Goal: Navigation & Orientation: Find specific page/section

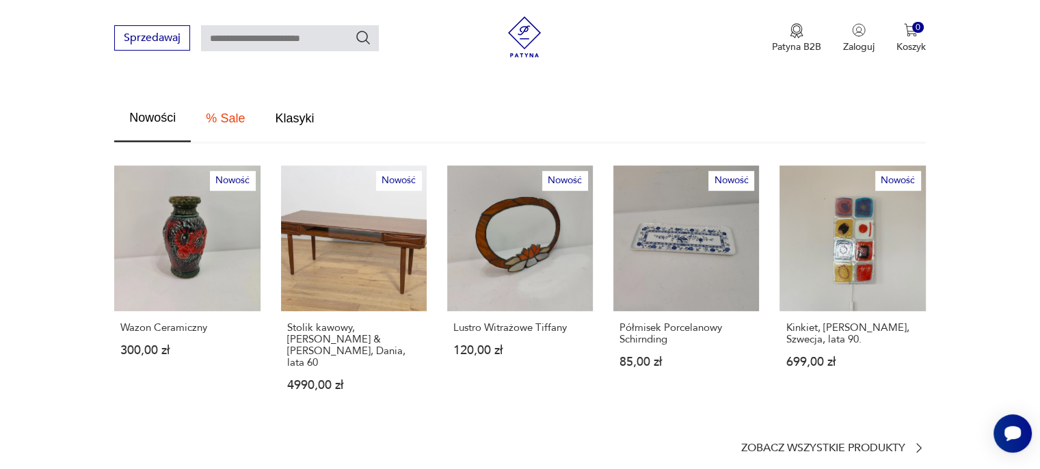
scroll to position [821, 0]
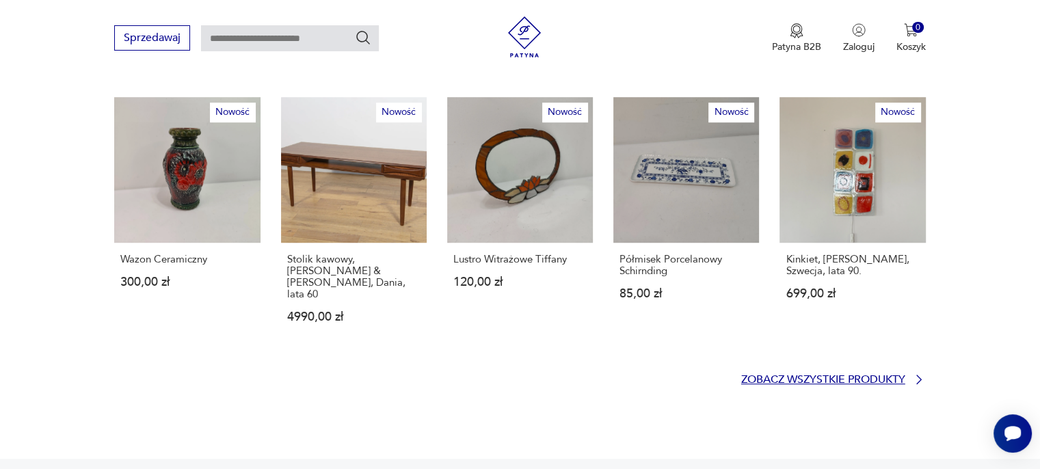
click at [866, 375] on p "Zobacz wszystkie produkty" at bounding box center [823, 379] width 164 height 9
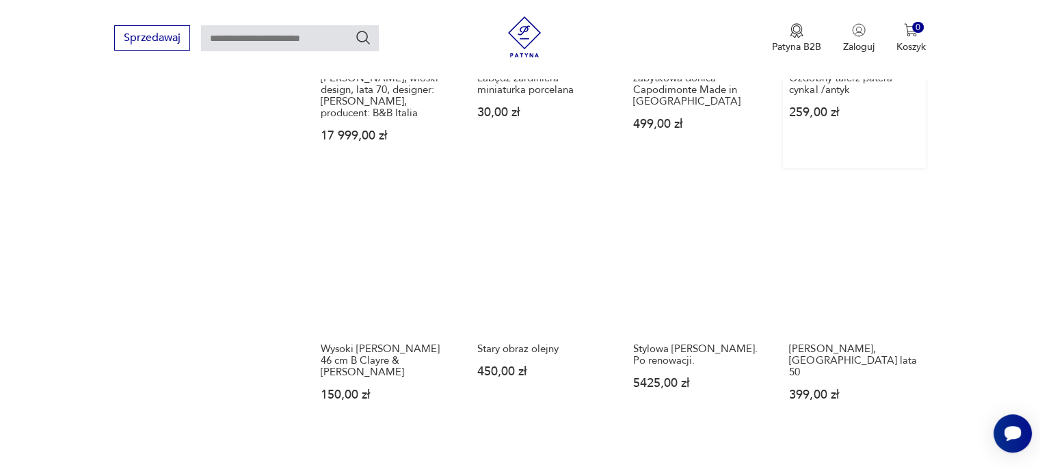
scroll to position [1087, 0]
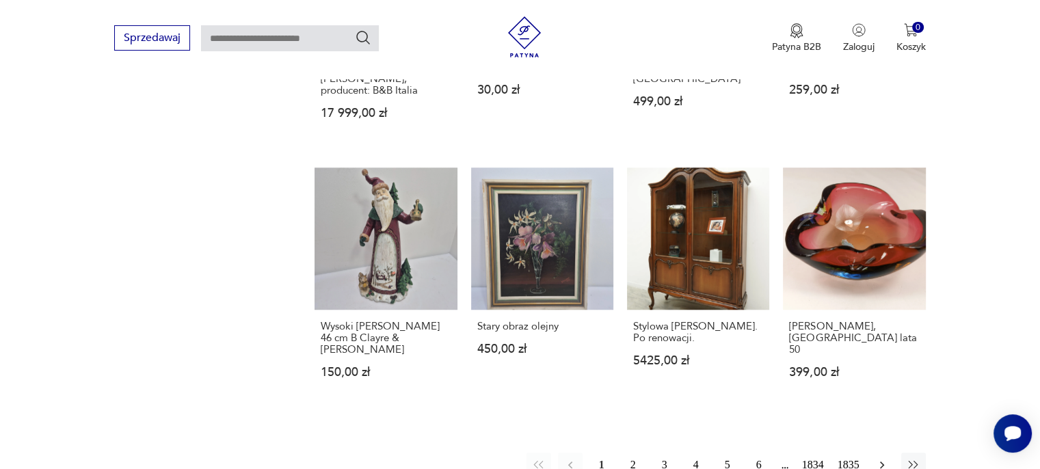
click at [878, 458] on icon "button" at bounding box center [882, 465] width 14 height 14
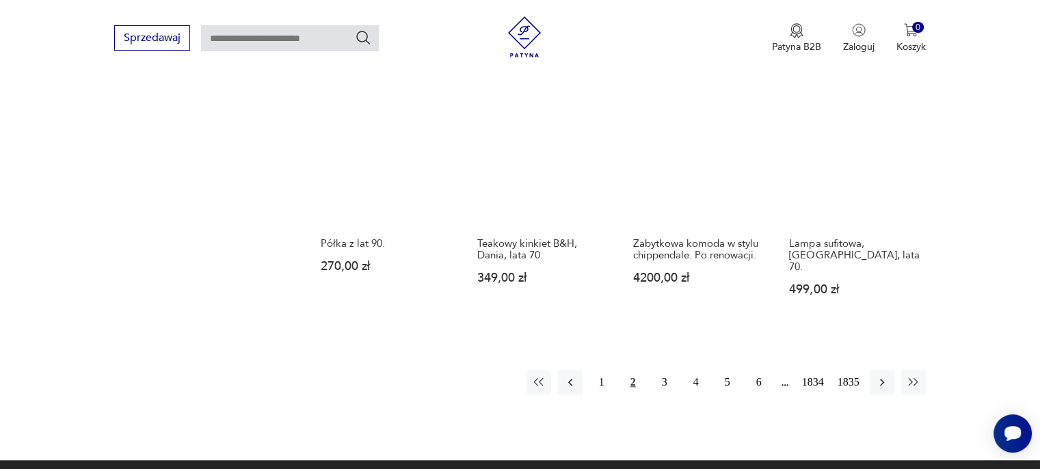
scroll to position [1134, 0]
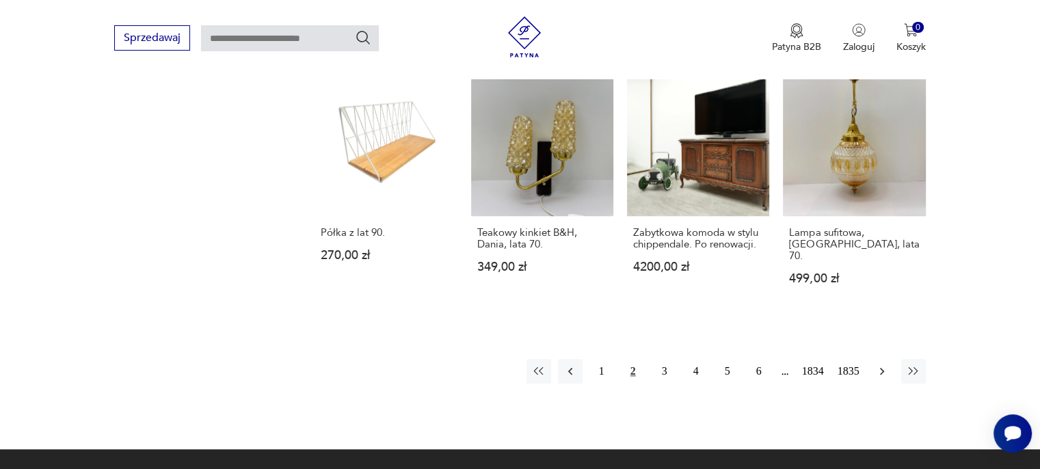
click at [879, 365] on icon "button" at bounding box center [882, 372] width 14 height 14
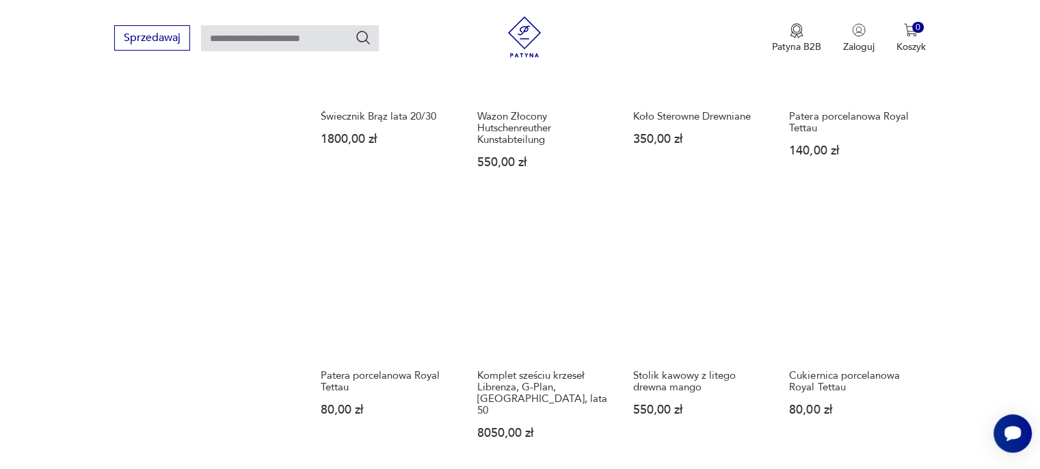
scroll to position [1065, 0]
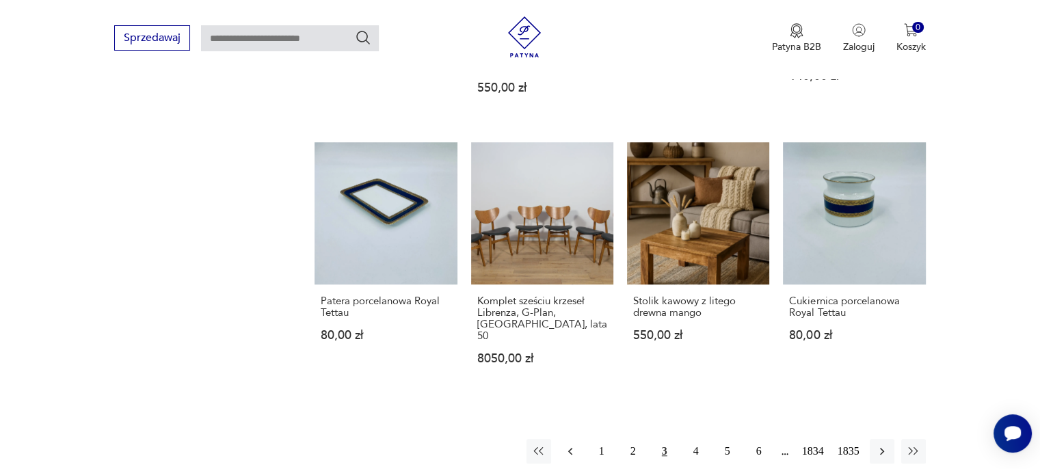
click at [570, 445] on icon "button" at bounding box center [571, 452] width 14 height 14
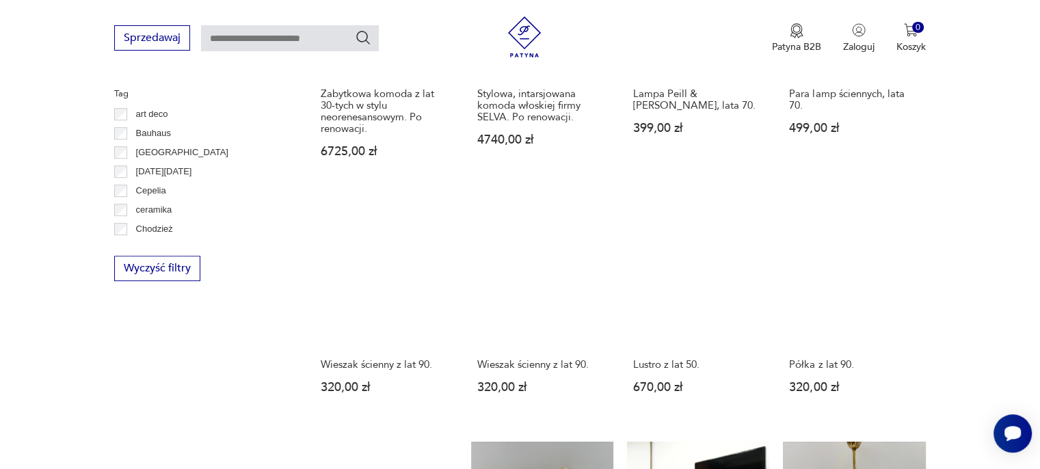
scroll to position [792, 0]
